Goal: Information Seeking & Learning: Learn about a topic

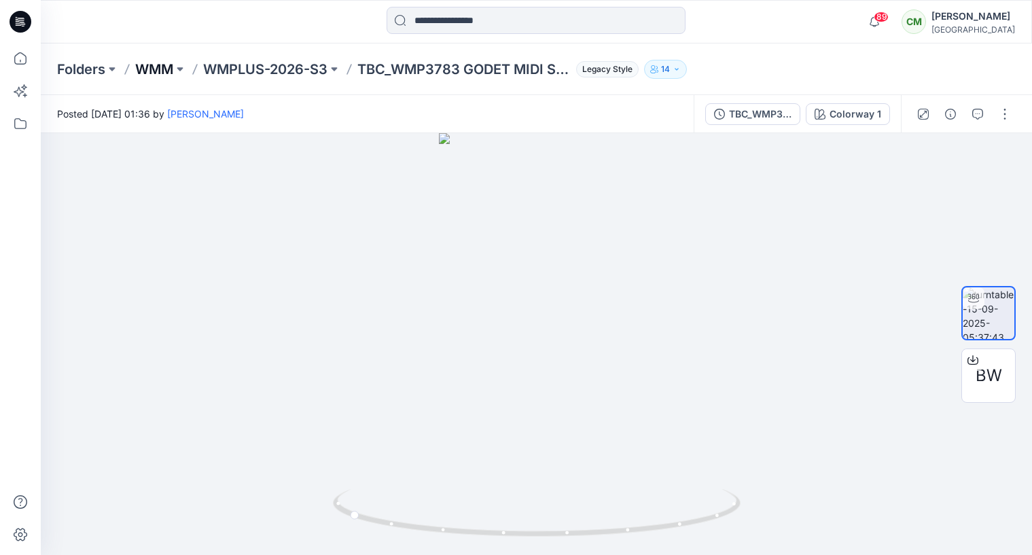
click at [156, 72] on p "WMM" at bounding box center [154, 69] width 38 height 19
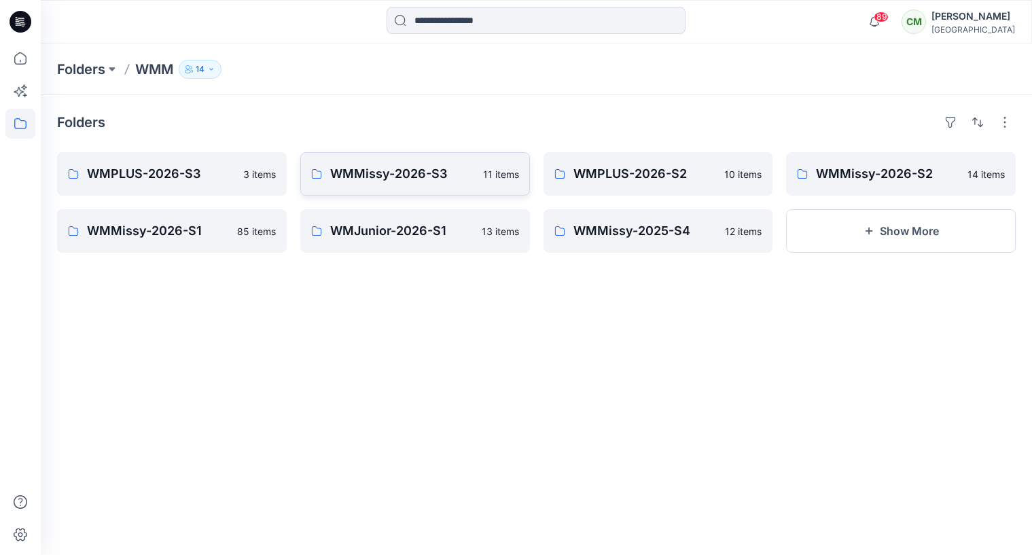
click at [450, 185] on link "WMMissy-2026-S3 11 items" at bounding box center [415, 173] width 230 height 43
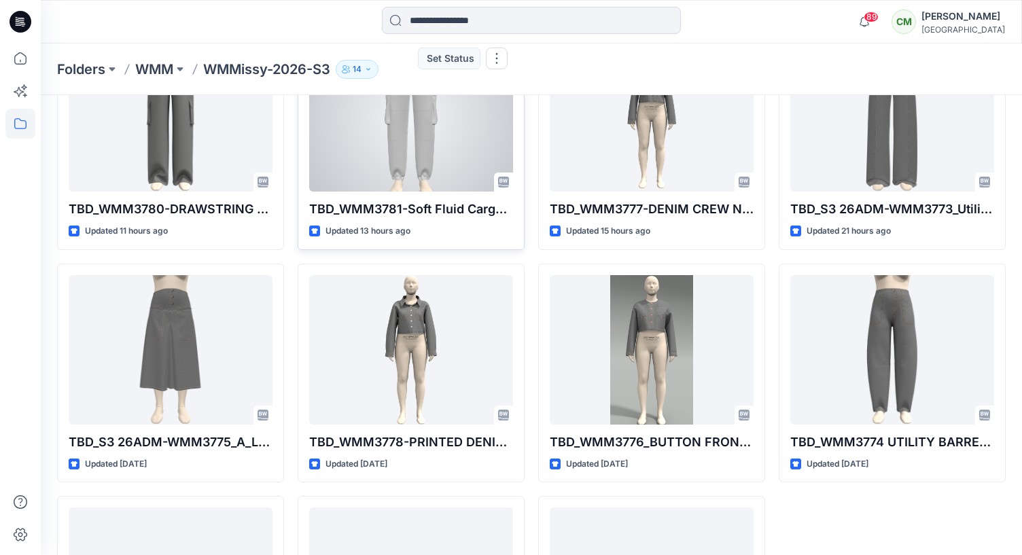
scroll to position [123, 0]
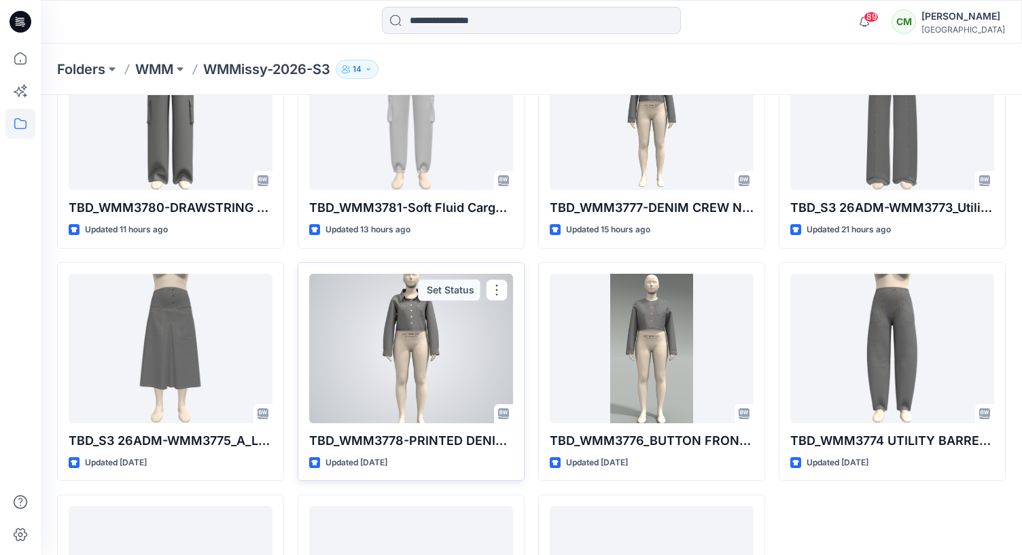
click at [357, 319] on div at bounding box center [411, 348] width 204 height 149
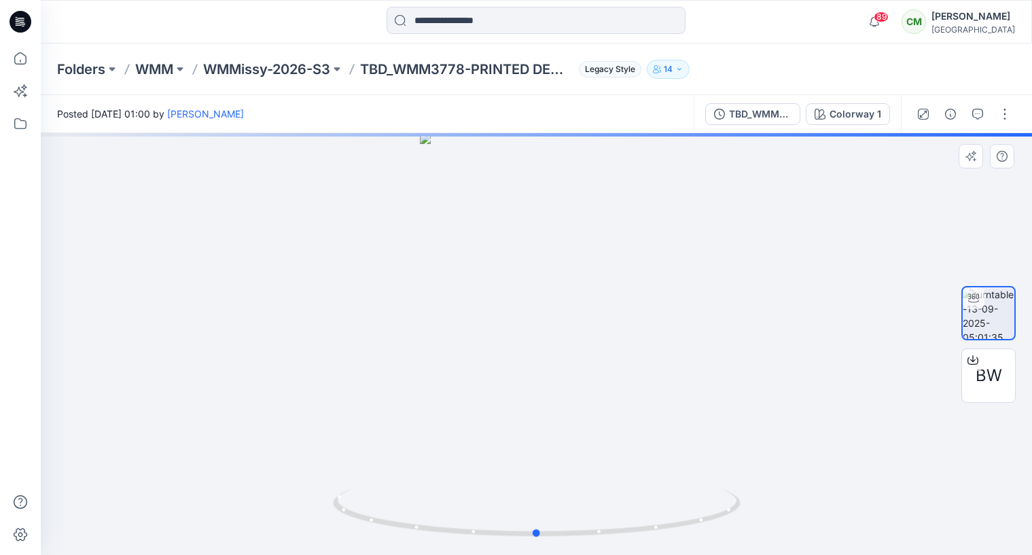
drag, startPoint x: 559, startPoint y: 321, endPoint x: 402, endPoint y: 323, distance: 156.9
click at [552, 321] on div at bounding box center [536, 344] width 991 height 422
click at [398, 323] on div at bounding box center [536, 344] width 991 height 422
click at [928, 119] on button "button" at bounding box center [923, 114] width 22 height 22
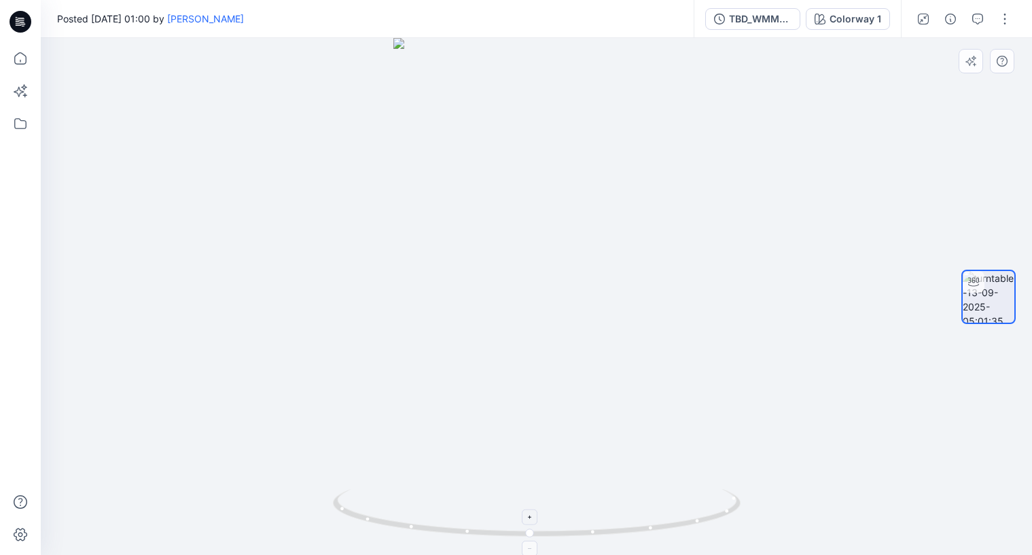
click at [535, 514] on div at bounding box center [530, 517] width 16 height 16
drag, startPoint x: 516, startPoint y: 276, endPoint x: 514, endPoint y: 399, distance: 123.6
click at [515, 401] on img at bounding box center [536, 296] width 413 height 517
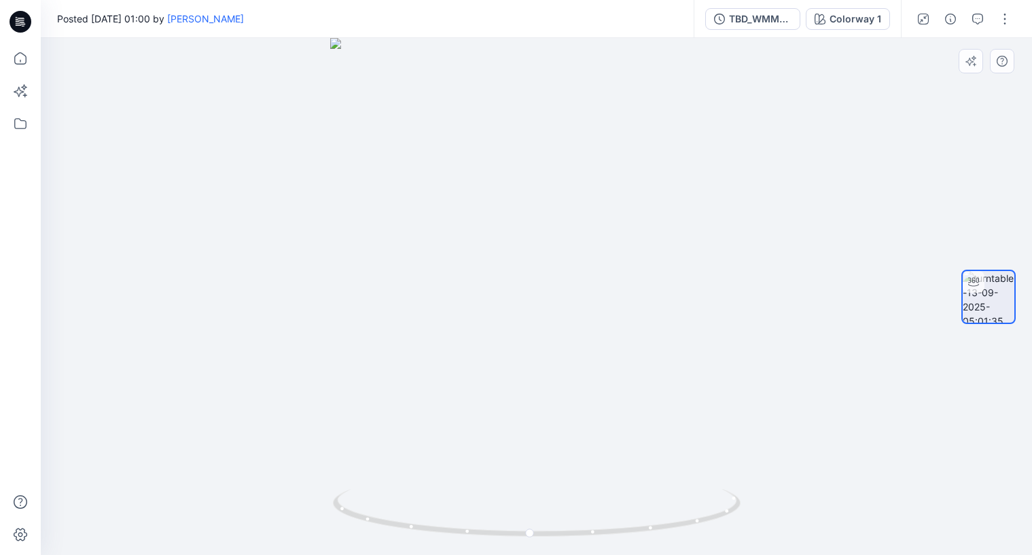
drag, startPoint x: 514, startPoint y: 399, endPoint x: 513, endPoint y: 431, distance: 32.0
click at [514, 433] on img at bounding box center [536, 296] width 413 height 517
drag, startPoint x: 628, startPoint y: 527, endPoint x: 538, endPoint y: 532, distance: 89.8
click at [538, 532] on icon at bounding box center [538, 514] width 411 height 51
click at [597, 469] on img at bounding box center [536, 295] width 413 height 519
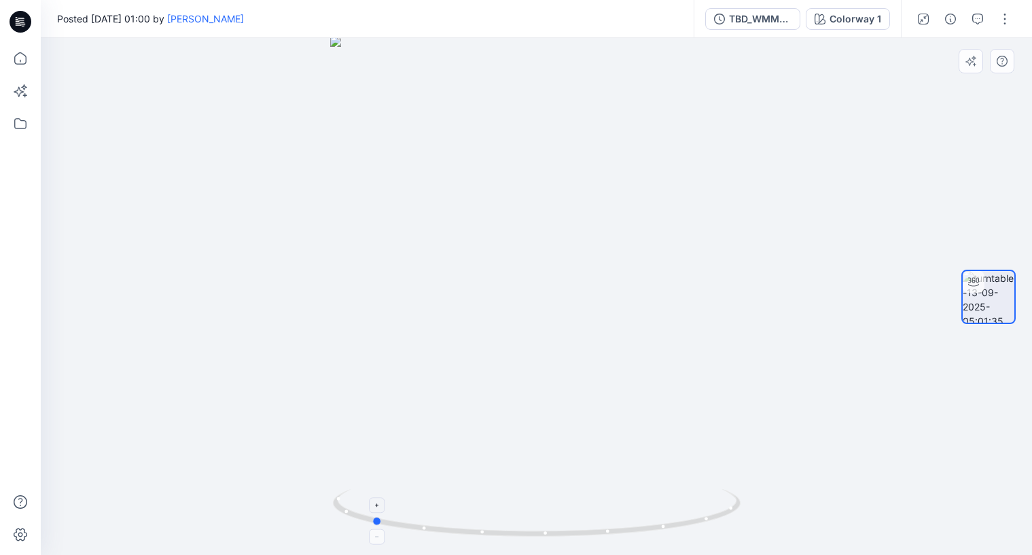
click at [547, 532] on icon at bounding box center [538, 514] width 411 height 51
click at [914, 15] on button "button" at bounding box center [923, 19] width 22 height 22
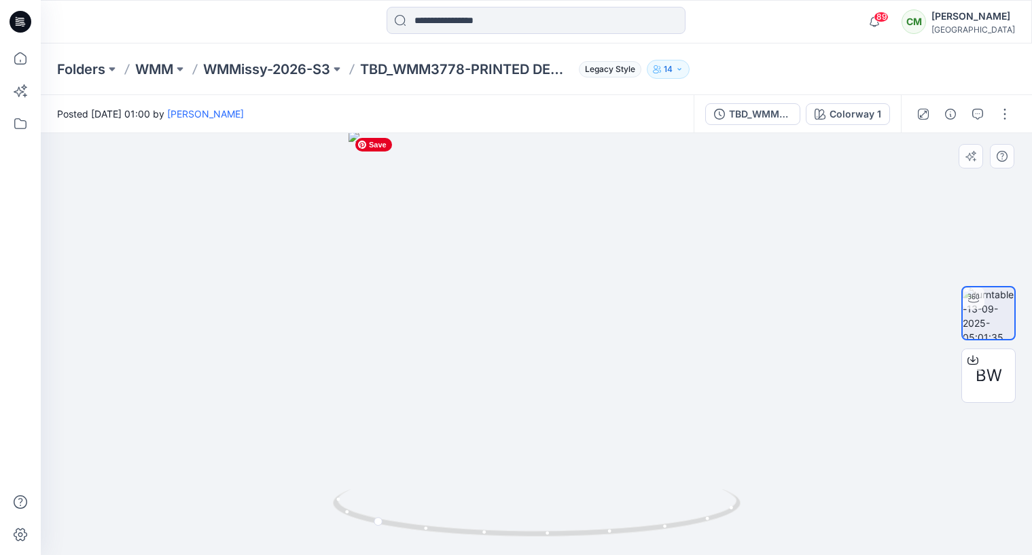
click at [630, 350] on img at bounding box center [536, 343] width 376 height 424
drag, startPoint x: 505, startPoint y: 359, endPoint x: 697, endPoint y: 357, distance: 192.2
click at [720, 358] on img at bounding box center [536, 342] width 376 height 425
drag, startPoint x: 391, startPoint y: 526, endPoint x: 554, endPoint y: 524, distance: 162.4
click at [562, 527] on icon at bounding box center [538, 514] width 411 height 51
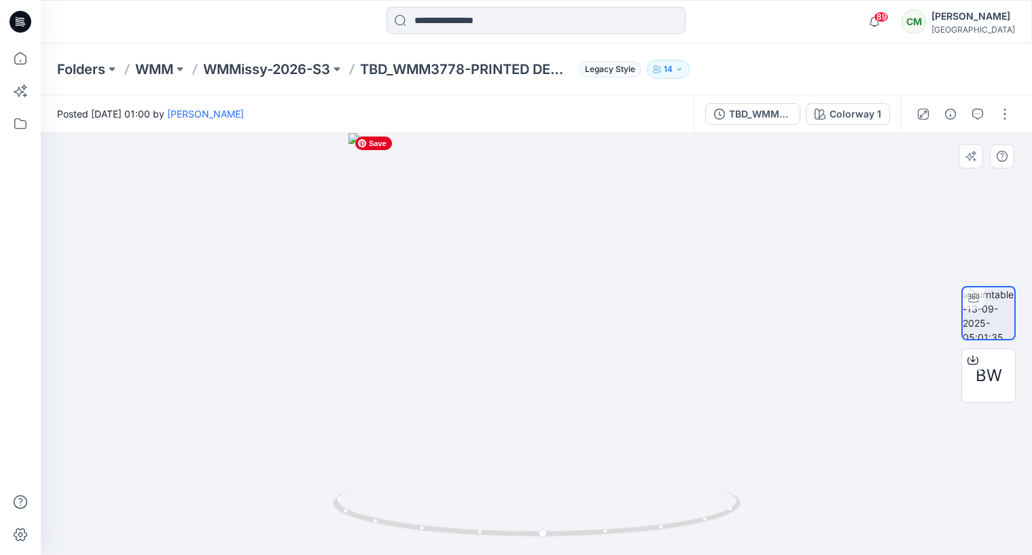
drag, startPoint x: 573, startPoint y: 323, endPoint x: 371, endPoint y: 331, distance: 201.9
click at [369, 331] on img at bounding box center [536, 344] width 376 height 422
drag, startPoint x: 533, startPoint y: 530, endPoint x: 394, endPoint y: 536, distance: 138.7
click at [393, 536] on icon at bounding box center [538, 514] width 411 height 51
drag, startPoint x: 393, startPoint y: 522, endPoint x: 353, endPoint y: 522, distance: 40.1
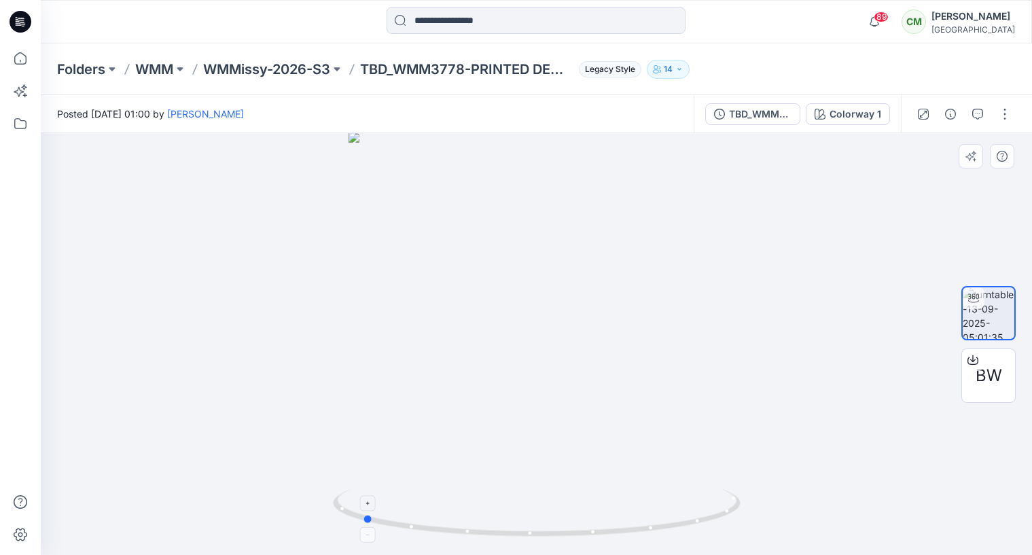
click at [352, 522] on icon at bounding box center [538, 514] width 411 height 51
drag, startPoint x: 390, startPoint y: 524, endPoint x: 548, endPoint y: 494, distance: 161.1
click at [548, 494] on icon at bounding box center [538, 514] width 411 height 51
drag, startPoint x: 586, startPoint y: 536, endPoint x: 586, endPoint y: 517, distance: 19.0
click at [591, 520] on icon at bounding box center [538, 514] width 411 height 51
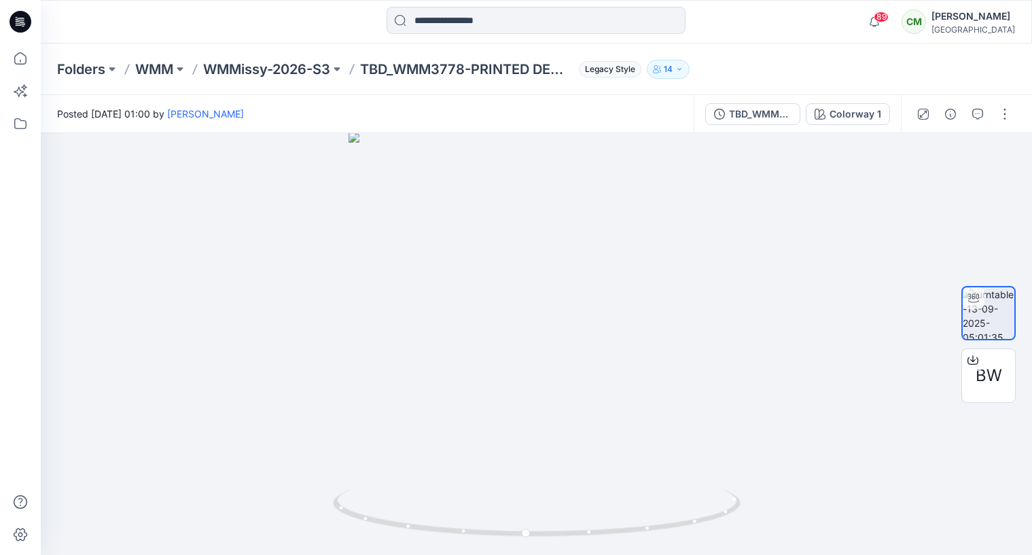
click at [181, 82] on div "Folders WMM WMMissy-2026-S3 TBD_WMM3778-PRINTED DENIM JACKET 9.13.2025 Legacy S…" at bounding box center [536, 69] width 991 height 52
click at [168, 79] on div "Folders WMM WMMissy-2026-S3 TBD_WMM3778-PRINTED DENIM JACKET 9.13.2025 Legacy S…" at bounding box center [536, 69] width 991 height 52
click at [143, 71] on p "WMM" at bounding box center [154, 69] width 38 height 19
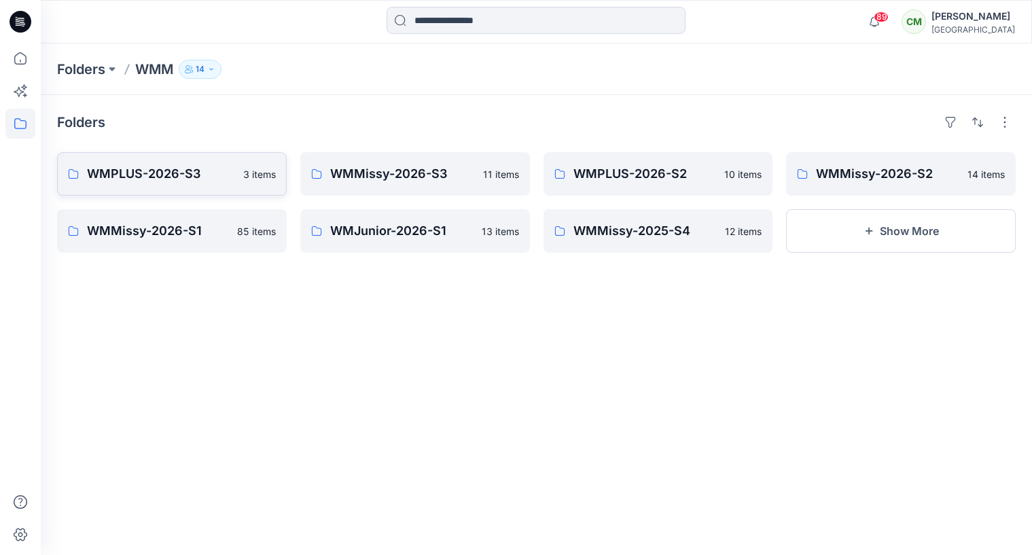
click at [194, 170] on p "WMPLUS-2026-S3" at bounding box center [161, 173] width 148 height 19
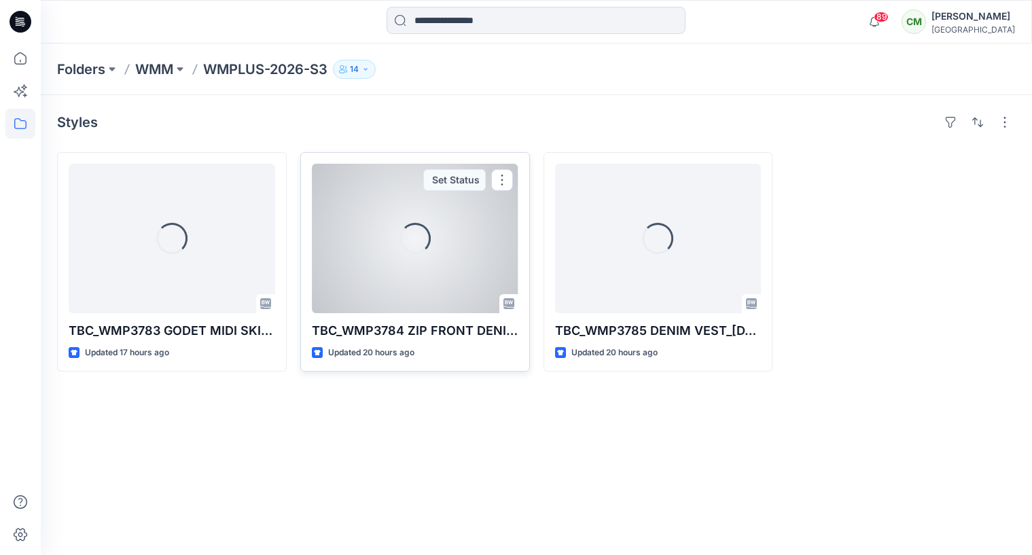
click at [475, 236] on div "Loading..." at bounding box center [415, 238] width 206 height 149
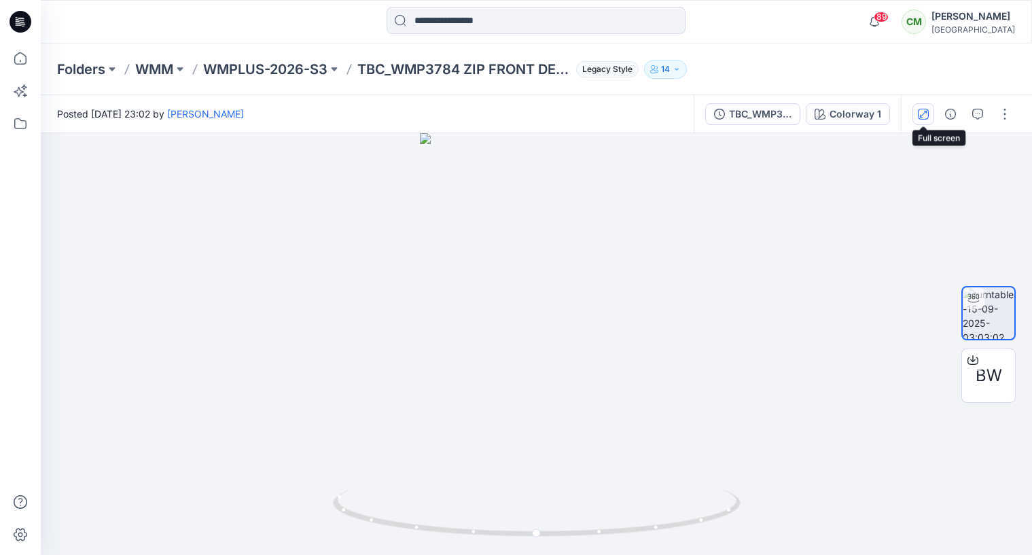
click at [924, 122] on button "button" at bounding box center [923, 114] width 22 height 22
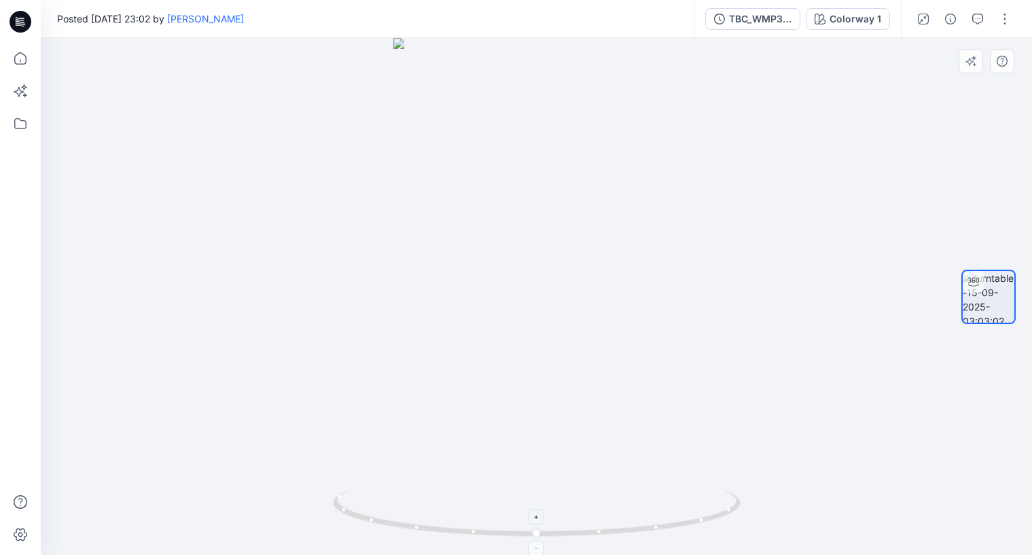
click at [539, 521] on div at bounding box center [536, 517] width 16 height 16
drag, startPoint x: 526, startPoint y: 270, endPoint x: 526, endPoint y: 318, distance: 47.6
click at [526, 318] on img at bounding box center [537, 275] width 386 height 560
click at [926, 28] on button "button" at bounding box center [923, 19] width 22 height 22
